Goal: Communication & Community: Answer question/provide support

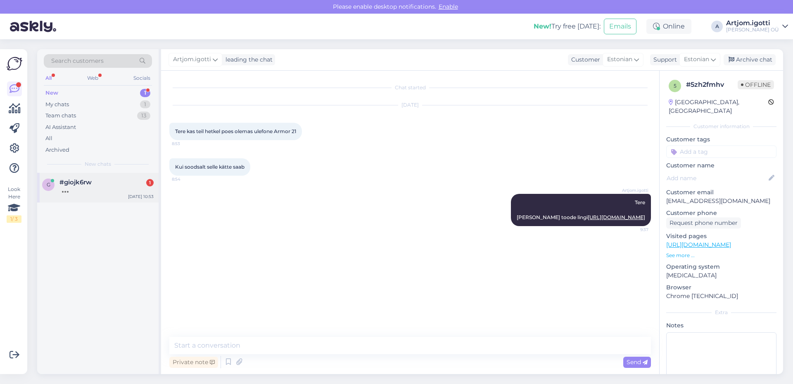
click at [114, 178] on div "g #giojk6rw [DATE] 10:53" at bounding box center [97, 188] width 121 height 30
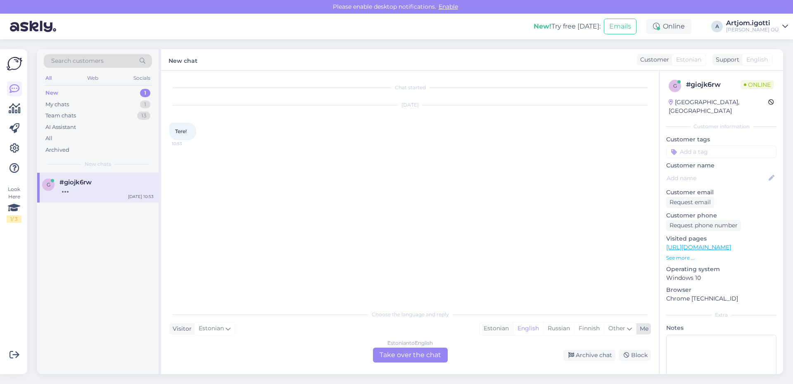
click at [493, 325] on div "Estonian" at bounding box center [495, 328] width 33 height 12
click at [528, 323] on div "English" at bounding box center [528, 328] width 30 height 12
click at [484, 330] on div "Estonian" at bounding box center [495, 328] width 33 height 12
click at [408, 357] on div "Estonian to Estonian Take over the chat" at bounding box center [410, 354] width 75 height 15
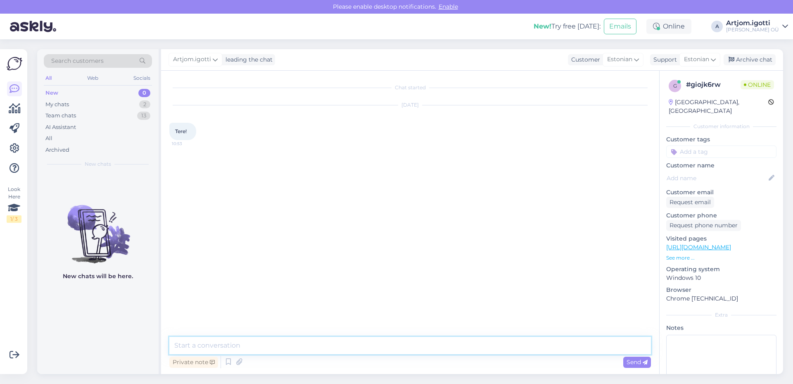
click at [256, 348] on textarea at bounding box center [409, 344] width 481 height 17
type textarea "Tere"
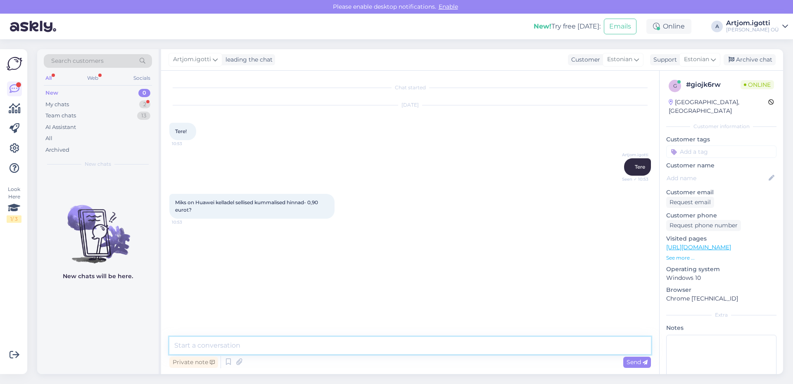
click at [255, 349] on textarea at bounding box center [409, 344] width 481 height 17
type textarea "On võimalik anda lingi? või mudeli nimetus"
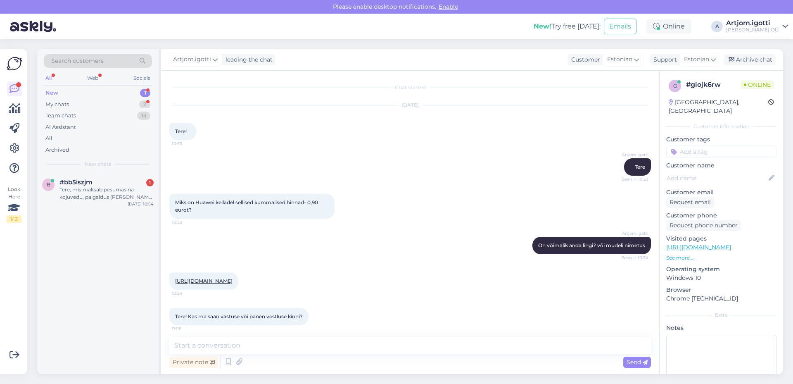
scroll to position [20, 0]
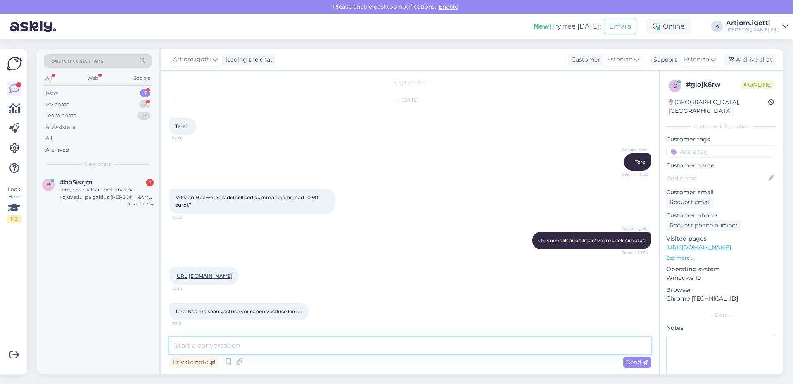
click at [242, 346] on textarea at bounding box center [409, 344] width 481 height 17
click at [242, 349] on textarea at bounding box center [409, 344] width 481 height 17
type textarea "t"
type textarea "Tegelikult peab olema süsteemi viga."
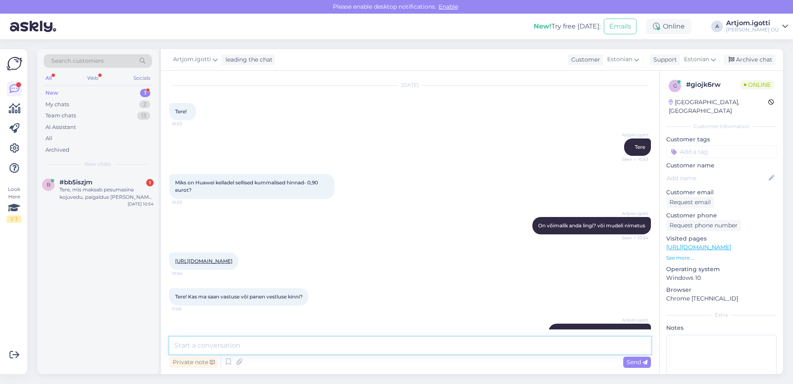
scroll to position [55, 0]
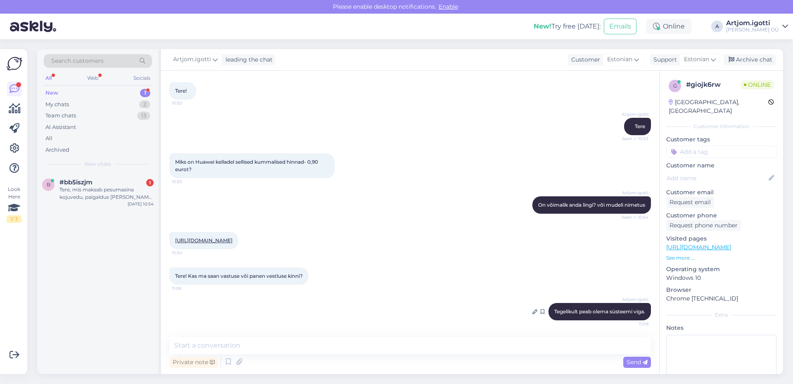
click at [580, 305] on div "Artjom.igotti Tegelikult peab olema süsteemi viga. 11:08" at bounding box center [599, 311] width 102 height 17
click at [130, 91] on div "New 1" at bounding box center [98, 93] width 108 height 12
click at [109, 188] on div "Tere, mis maksab pesumasina kojuvedu, paigaldus [PERSON_NAME] masina äraviimine?" at bounding box center [106, 193] width 94 height 15
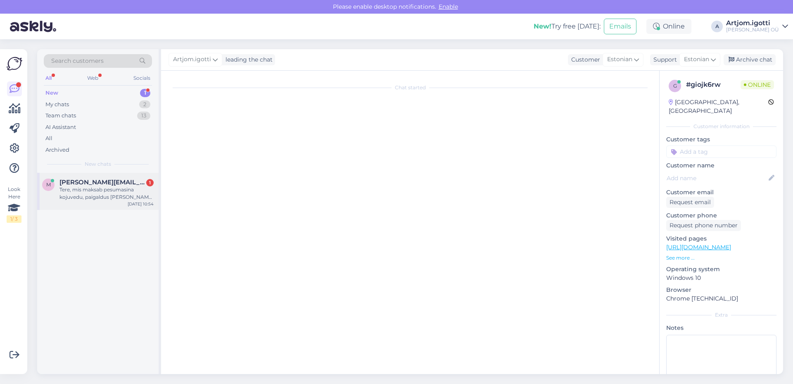
scroll to position [0, 0]
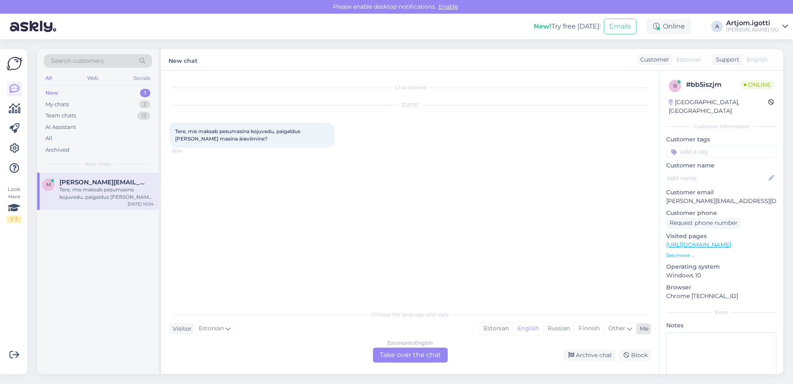
drag, startPoint x: 487, startPoint y: 320, endPoint x: 492, endPoint y: 326, distance: 8.2
click at [487, 320] on div "Choose the language and reply Visitor Estonian Me Estonian English Russian Finn…" at bounding box center [409, 333] width 481 height 57
click at [492, 327] on div "Estonian" at bounding box center [495, 328] width 33 height 12
click at [416, 355] on div "Estonian to Estonian Take over the chat" at bounding box center [410, 354] width 75 height 15
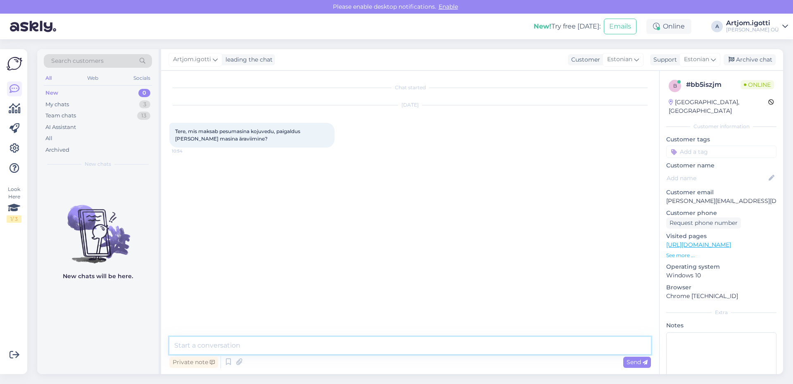
click at [381, 345] on textarea at bounding box center [409, 344] width 481 height 17
type textarea "[PERSON_NAME]"
type textarea "Tere"
click at [209, 343] on textarea at bounding box center [409, 344] width 481 height 17
type textarea "Siin teie leiate kõik teenused mida meie pakkume"
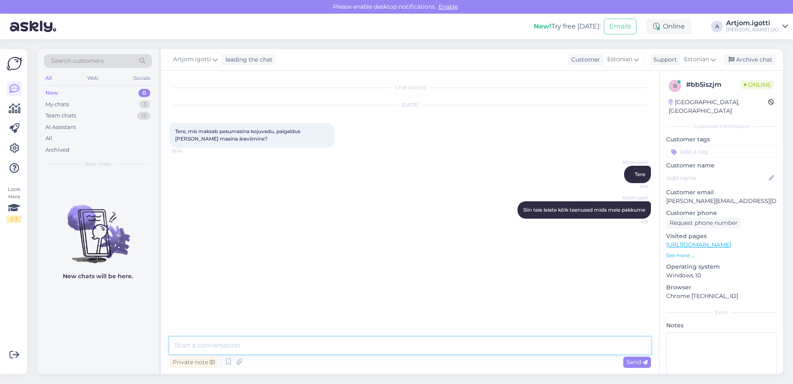
paste textarea "[URL][DOMAIN_NAME]"
type textarea "[URL][DOMAIN_NAME]"
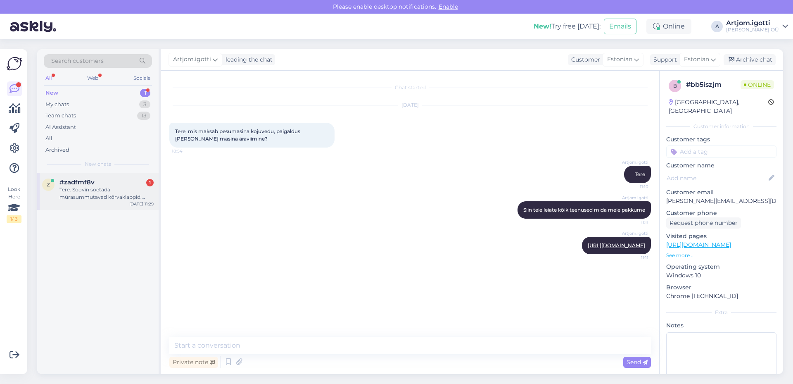
click at [85, 188] on div "Tere. Soovin soetada mürasummutavad kõrvaklappid. Töötan avatud kontoris - soov…" at bounding box center [106, 193] width 94 height 15
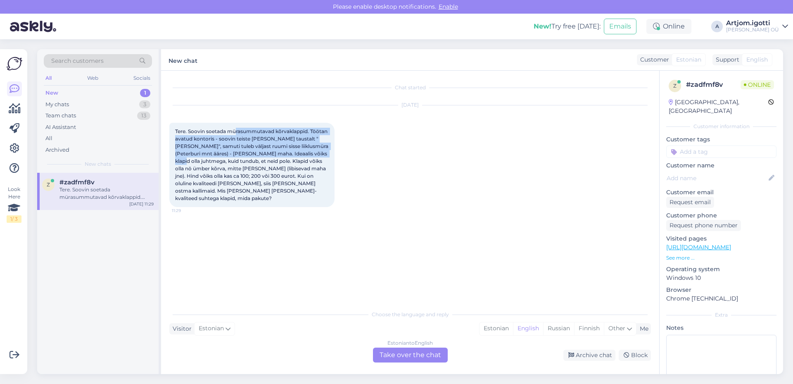
drag, startPoint x: 234, startPoint y: 130, endPoint x: 322, endPoint y: 155, distance: 90.8
click at [322, 155] on div "Tere. Soovin soetada mürasummutavad kõrvaklappid. Töötan avatud kontoris - soov…" at bounding box center [251, 165] width 165 height 84
click at [499, 331] on div "Estonian" at bounding box center [495, 328] width 33 height 12
click at [500, 331] on div "Estonian" at bounding box center [495, 328] width 33 height 12
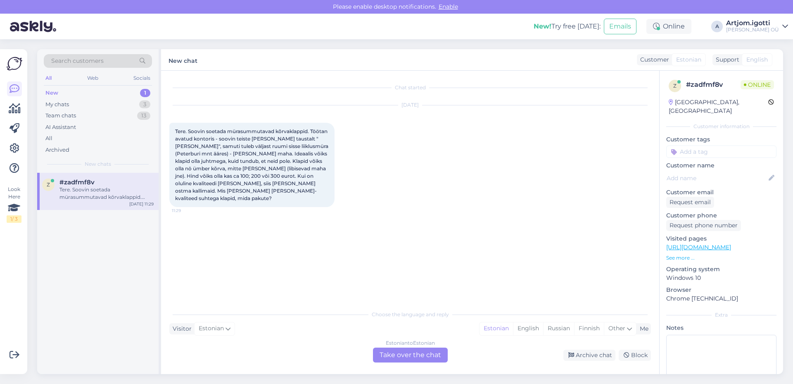
click at [413, 358] on div "Estonian to Estonian Take over the chat" at bounding box center [410, 354] width 75 height 15
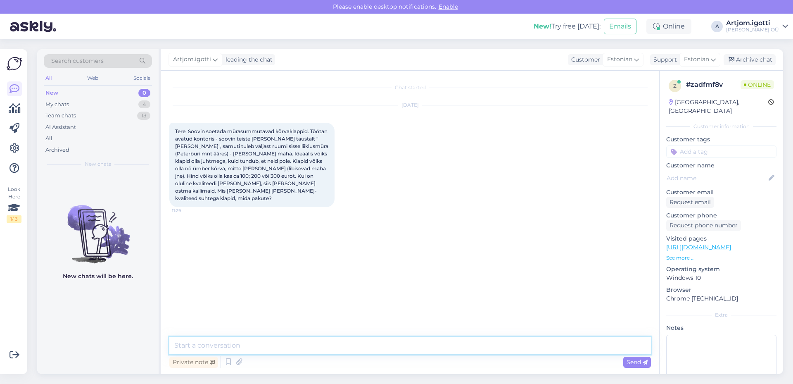
click at [259, 342] on textarea at bounding box center [409, 344] width 481 height 17
type textarea "M"
type textarea "Tere ma soovitaks vaadata JBL firma"
click at [269, 346] on textarea "Ja klappid mis on active nois cancel" at bounding box center [409, 344] width 481 height 17
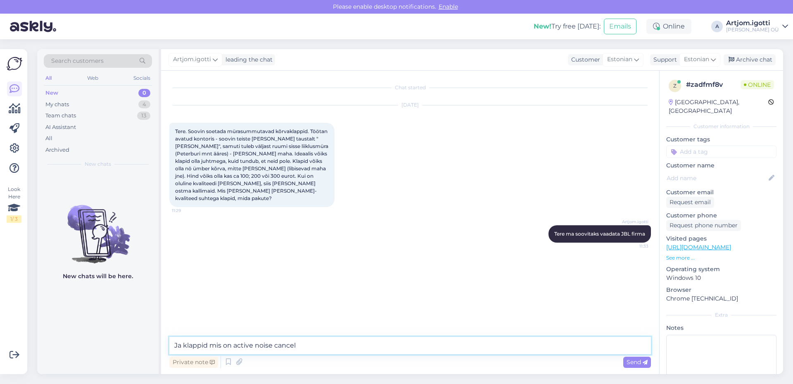
click at [317, 346] on textarea "Ja klappid mis on active noise cancel" at bounding box center [409, 344] width 481 height 17
type textarea "Ja klappid mis on active noise cancel"
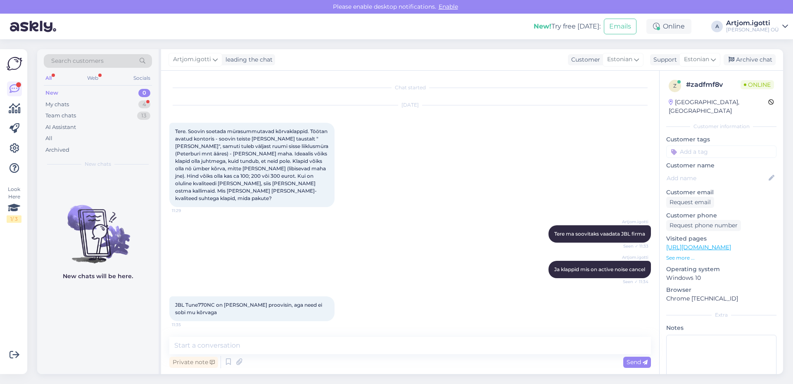
scroll to position [36, 0]
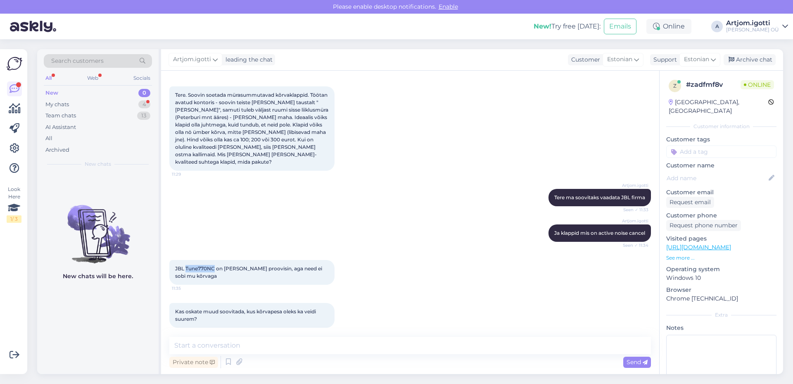
drag, startPoint x: 214, startPoint y: 262, endPoint x: 186, endPoint y: 260, distance: 28.6
click at [186, 265] on span "JBL Tune770NC on [PERSON_NAME] proovisin, aga need ei sobi mu kõrvaga" at bounding box center [249, 272] width 148 height 14
copy span "Tune770NC"
click at [234, 344] on textarea at bounding box center [409, 344] width 481 height 17
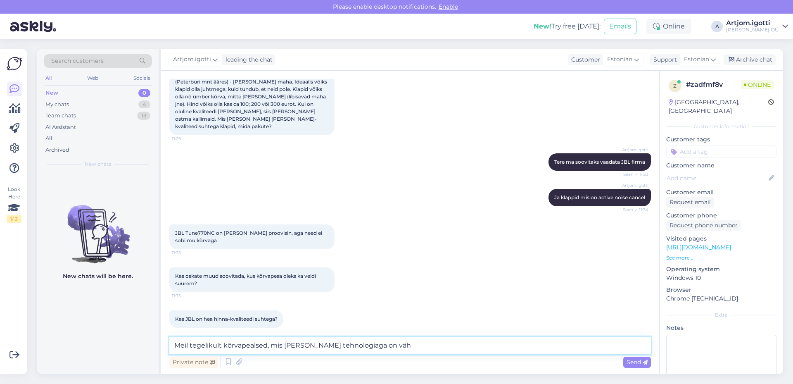
type textarea "Meil tegelikult kõrvapealsed, mis [PERSON_NAME] tehnologiaga on [PERSON_NAME]"
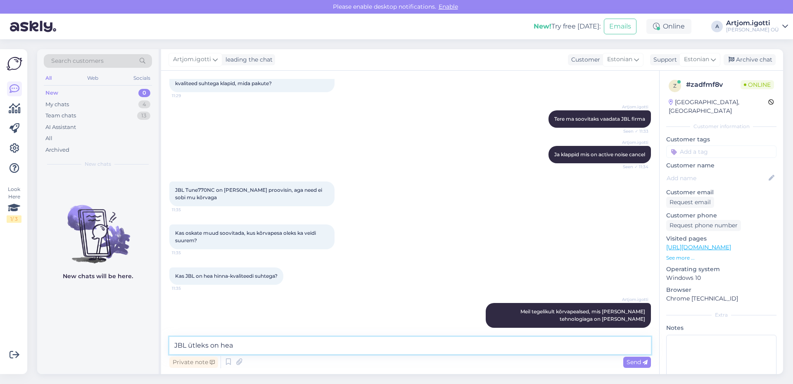
type textarea "JBL ütleks on hea"
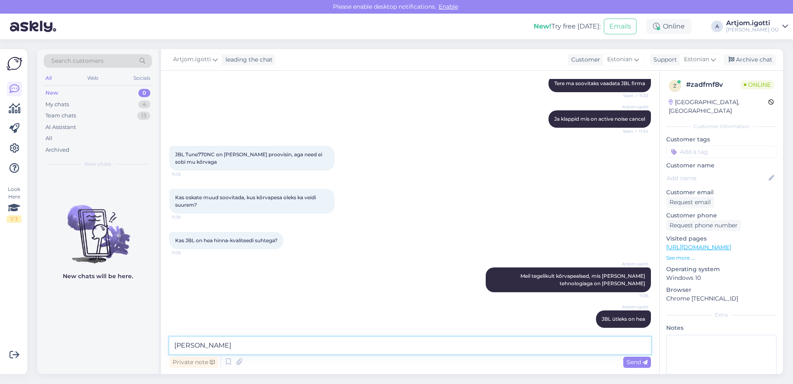
type textarea "heli poolest"
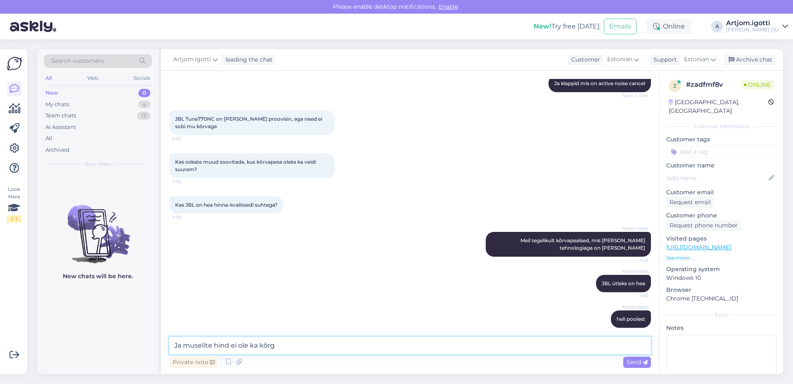
type textarea "Ja muselite hind ei ole [PERSON_NAME]"
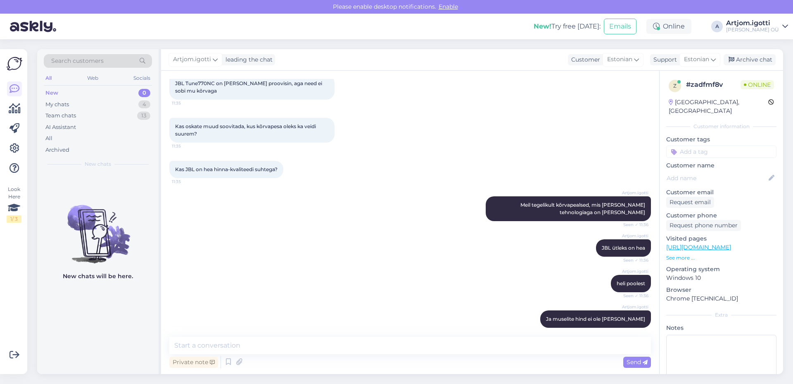
scroll to position [272, 0]
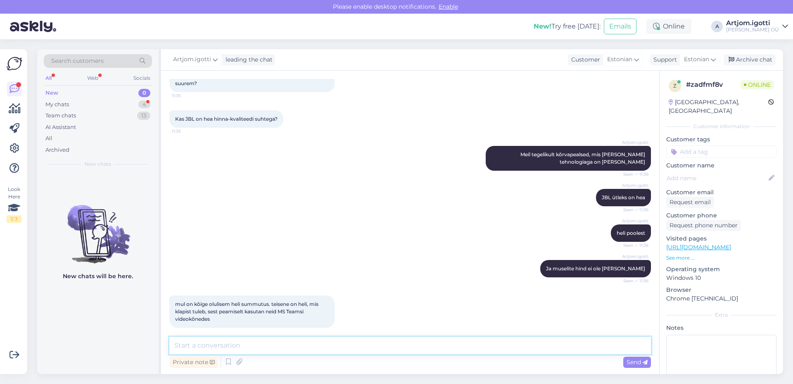
click at [308, 343] on textarea at bounding box center [409, 344] width 481 height 17
type textarea "H"
type textarea "Kohe vaatan [PERSON_NAME] oleks"
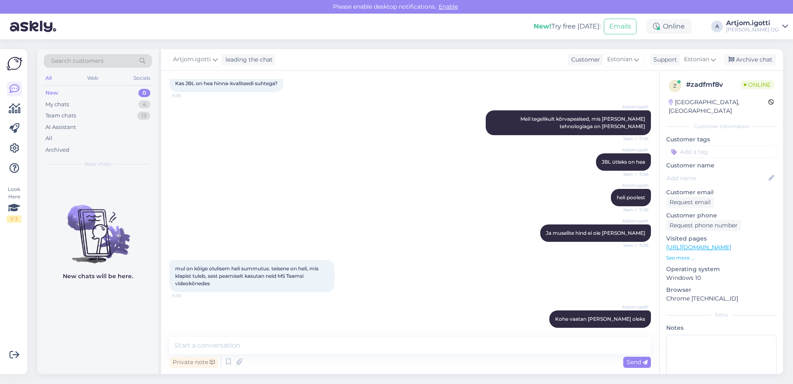
scroll to position [350, 0]
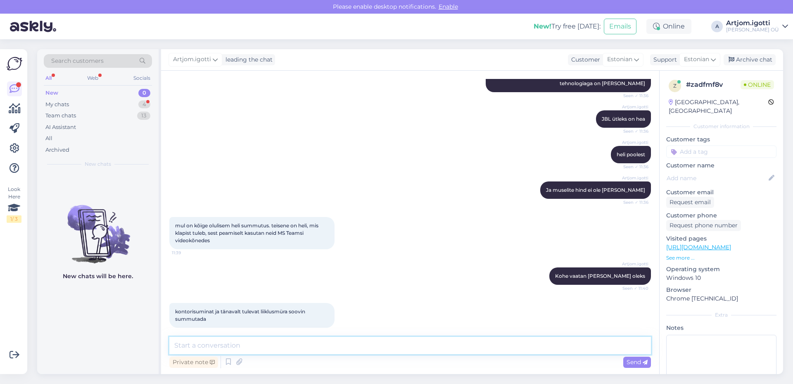
click at [221, 341] on textarea at bounding box center [409, 344] width 481 height 17
paste textarea "[URL][DOMAIN_NAME]"
type textarea "[URL][DOMAIN_NAME]"
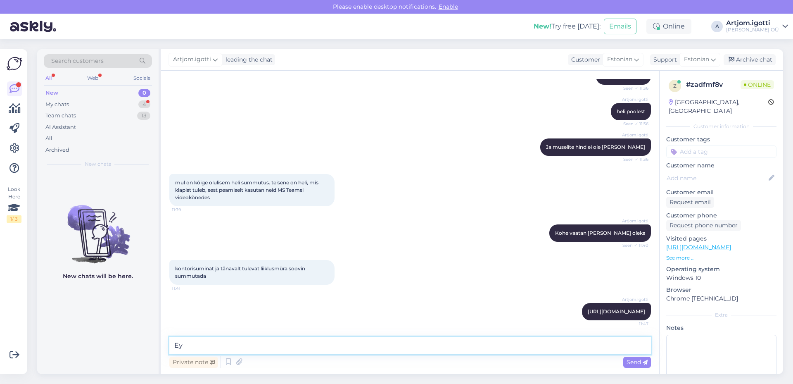
type textarea "[PERSON_NAME]"
type textarea "T"
click at [314, 341] on textarea "Päris tegelikult suur valik, aga" at bounding box center [409, 344] width 481 height 17
click at [349, 348] on textarea "Päris tegelikult suur valik, aga nendest po" at bounding box center [409, 344] width 481 height 17
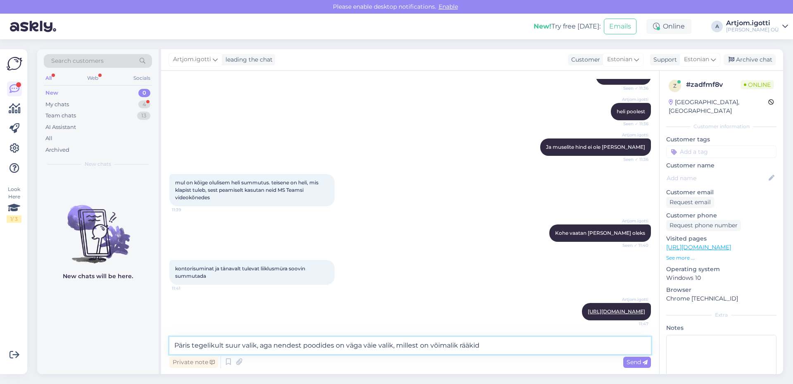
type textarea "Päris tegelikult suur valik, aga nendest poodides on väga väie valik, millest o…"
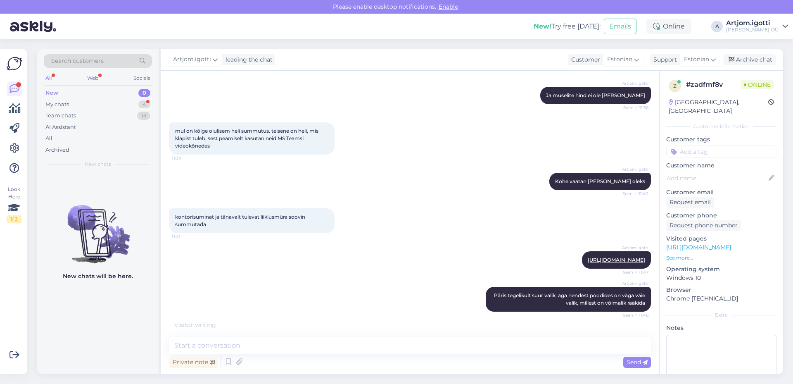
scroll to position [486, 0]
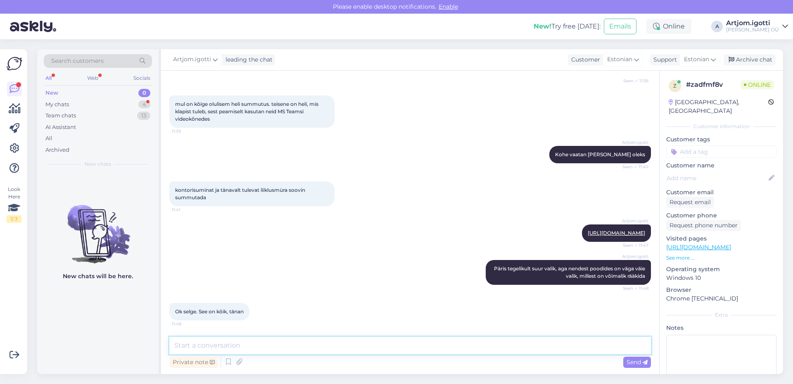
click at [278, 347] on textarea at bounding box center [409, 344] width 481 height 17
click at [268, 340] on textarea at bounding box center [409, 344] width 481 height 17
type textarea "JBL või techniks"
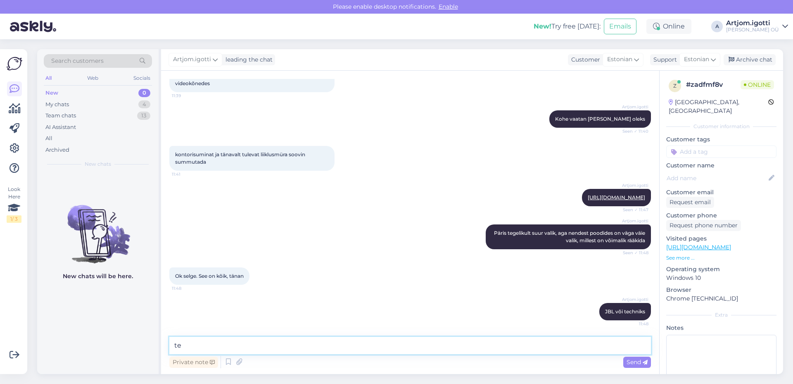
type textarea "t"
type textarea "[PERSON_NAME]."
